Goal: Find specific page/section: Find specific page/section

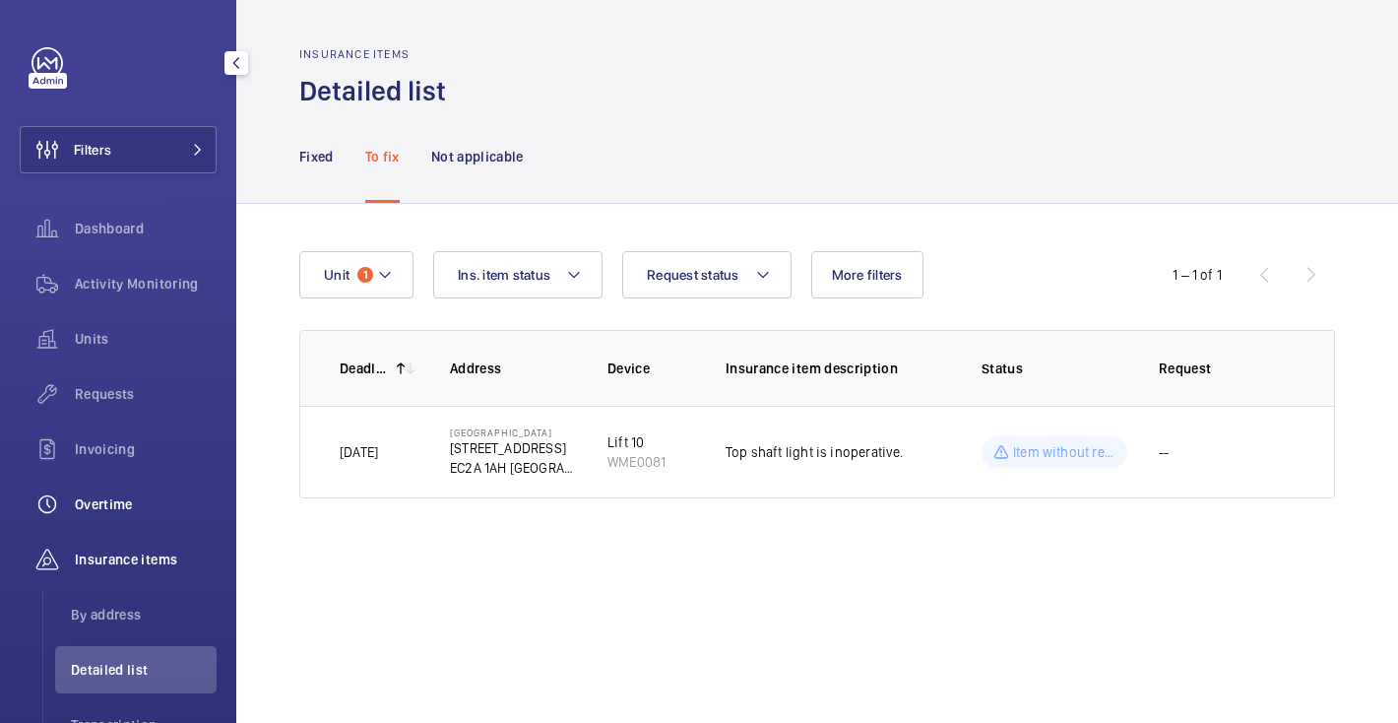
click at [134, 499] on span "Overtime" at bounding box center [146, 504] width 142 height 20
